Goal: Check status

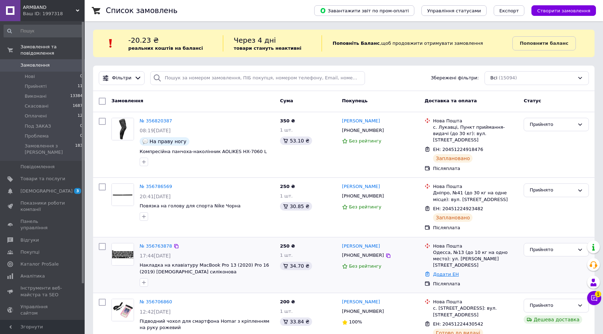
click at [443, 272] on link "Додати ЕН" at bounding box center [446, 274] width 26 height 5
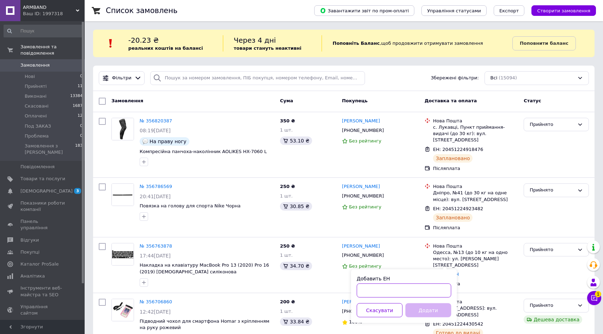
click at [386, 293] on input "Добавить ЕН" at bounding box center [404, 291] width 95 height 14
paste input "20451224935082"
type input "20451224935082"
click at [420, 309] on button "Додати" at bounding box center [429, 310] width 46 height 14
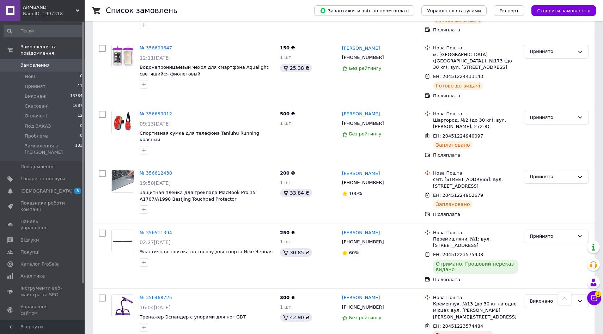
scroll to position [355, 0]
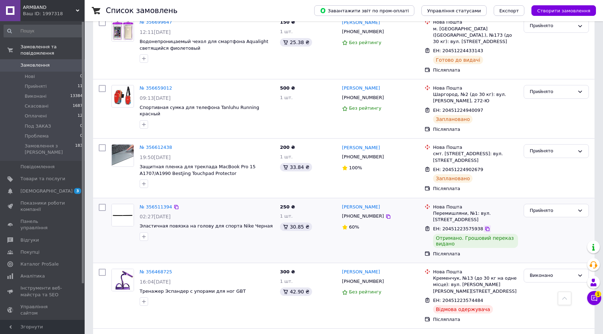
click at [485, 227] on icon at bounding box center [487, 229] width 4 height 4
click at [565, 207] on div "Прийнято" at bounding box center [552, 210] width 45 height 7
click at [556, 219] on li "Виконано" at bounding box center [556, 225] width 65 height 13
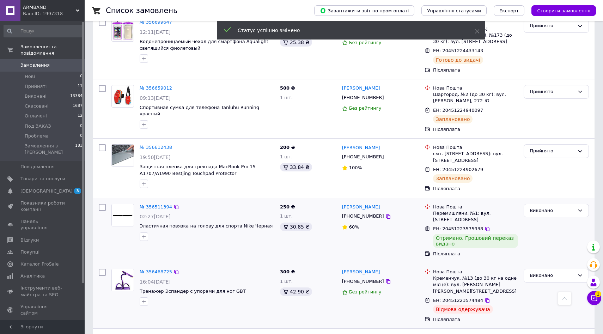
click at [156, 269] on link "№ 356468725" at bounding box center [156, 271] width 32 height 5
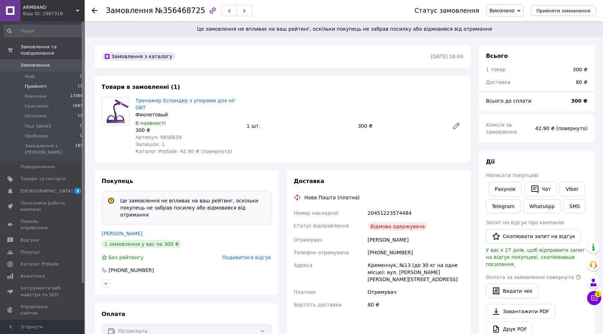
click at [32, 87] on span "Прийняті" at bounding box center [36, 86] width 22 height 6
